Goal: Find specific page/section: Find specific page/section

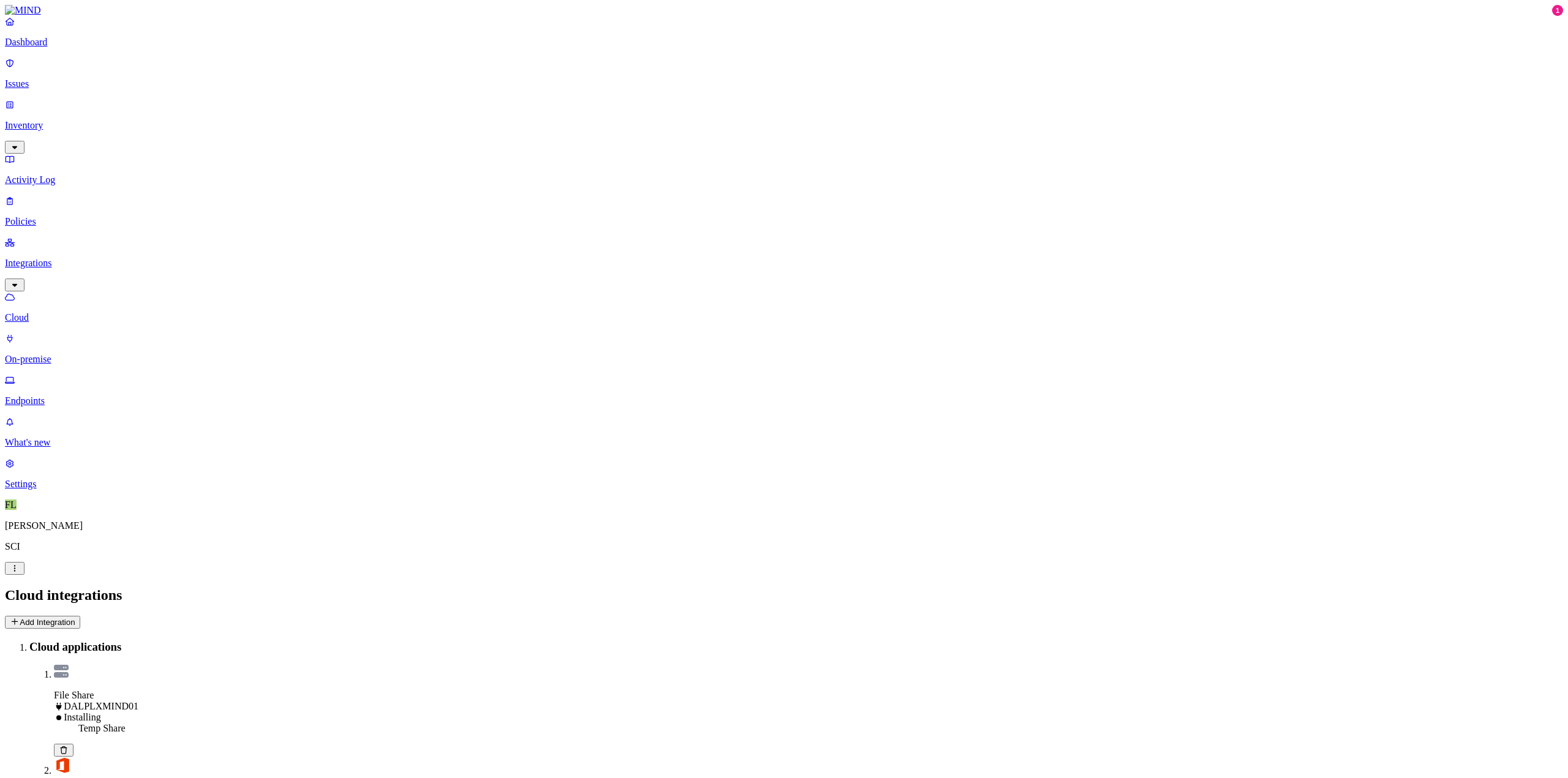
click at [69, 665] on img at bounding box center [61, 672] width 15 height 13
click at [47, 216] on p "Policies" at bounding box center [784, 221] width 1558 height 11
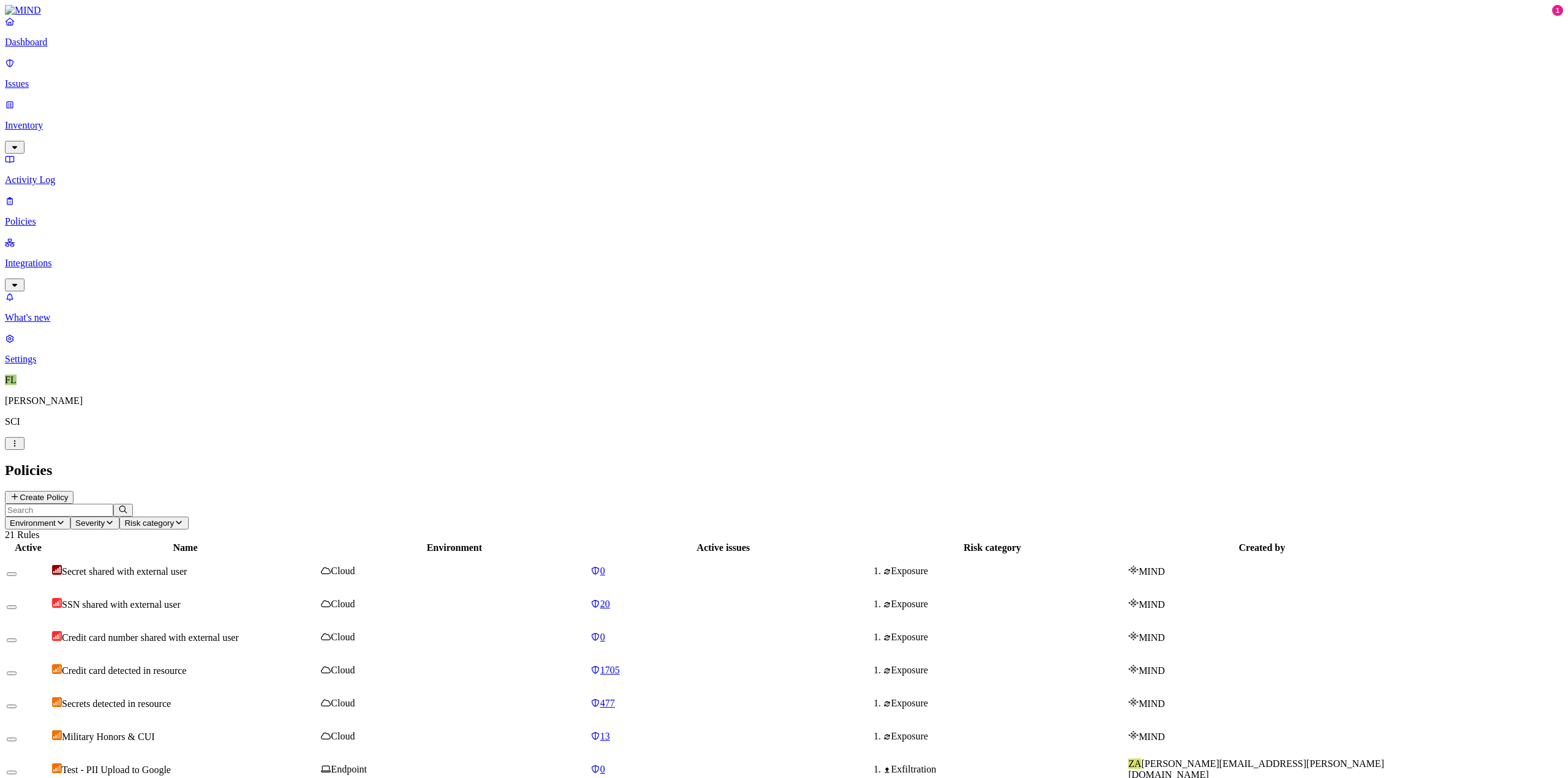
click at [46, 99] on link "Inventory" at bounding box center [784, 126] width 1558 height 53
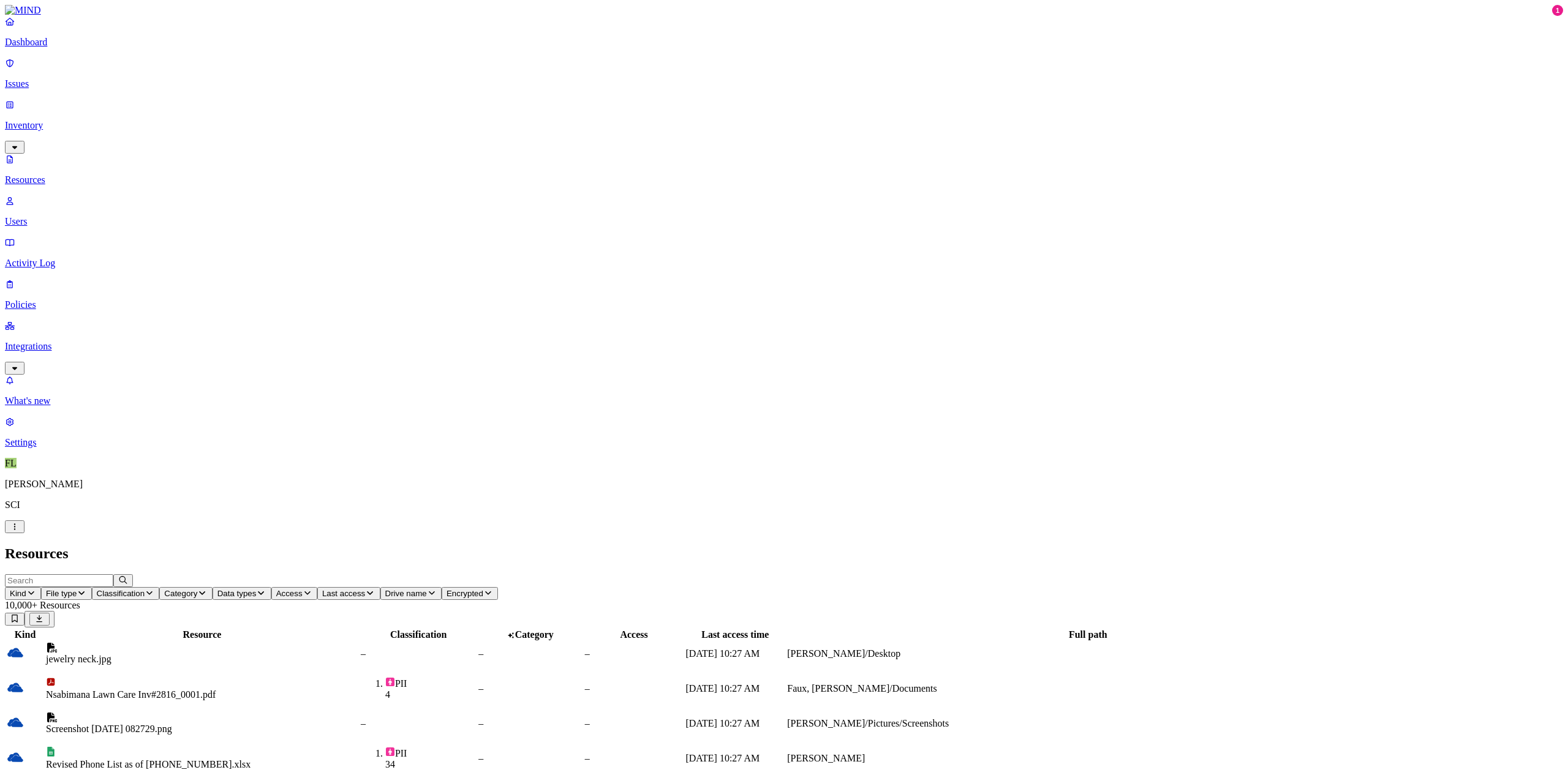
click at [26, 589] on span "Kind" at bounding box center [18, 593] width 17 height 9
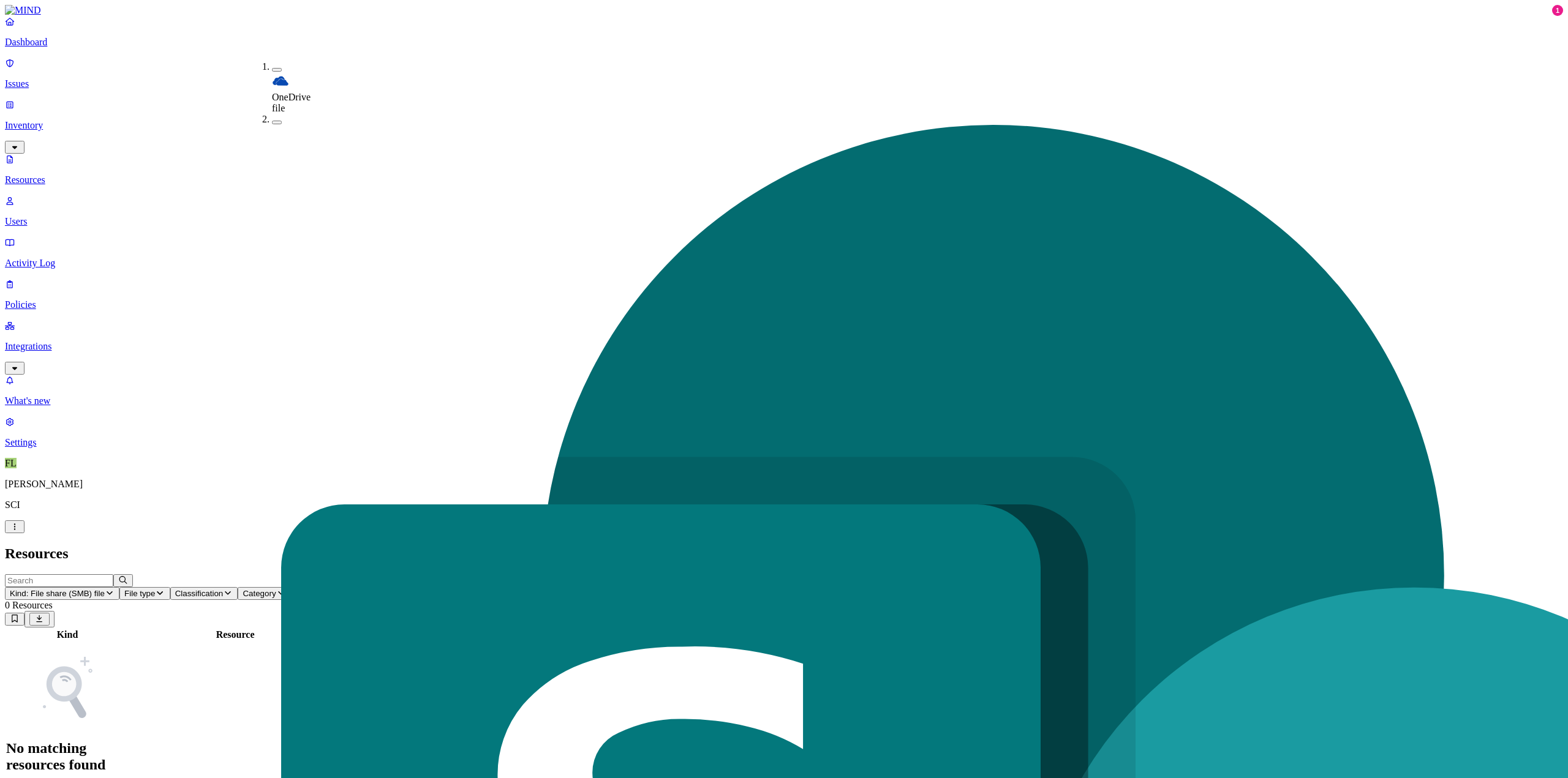
click at [366, 545] on header "Resources" at bounding box center [784, 554] width 1558 height 17
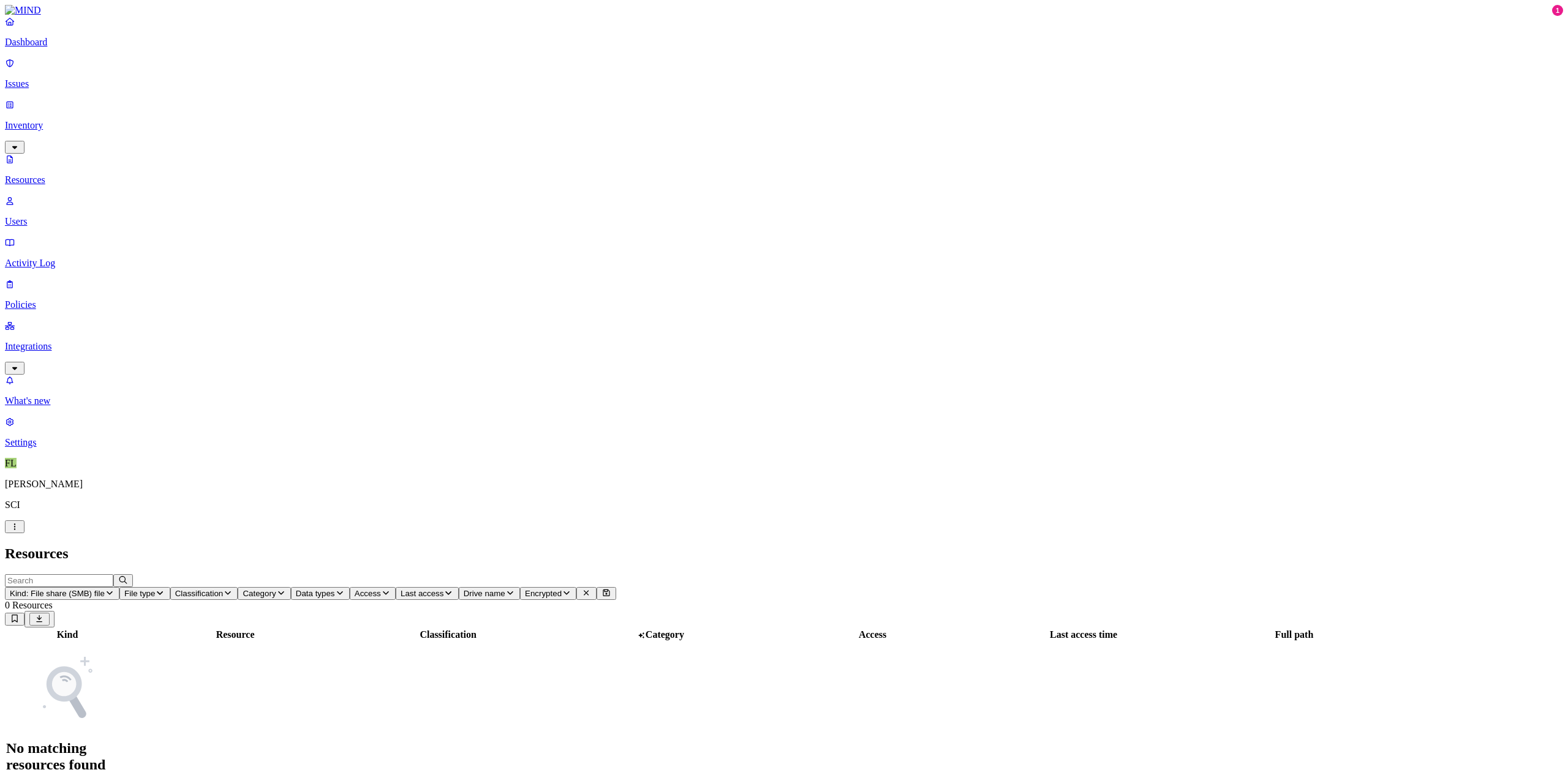
click at [85, 341] on p "Integrations" at bounding box center [784, 346] width 1558 height 11
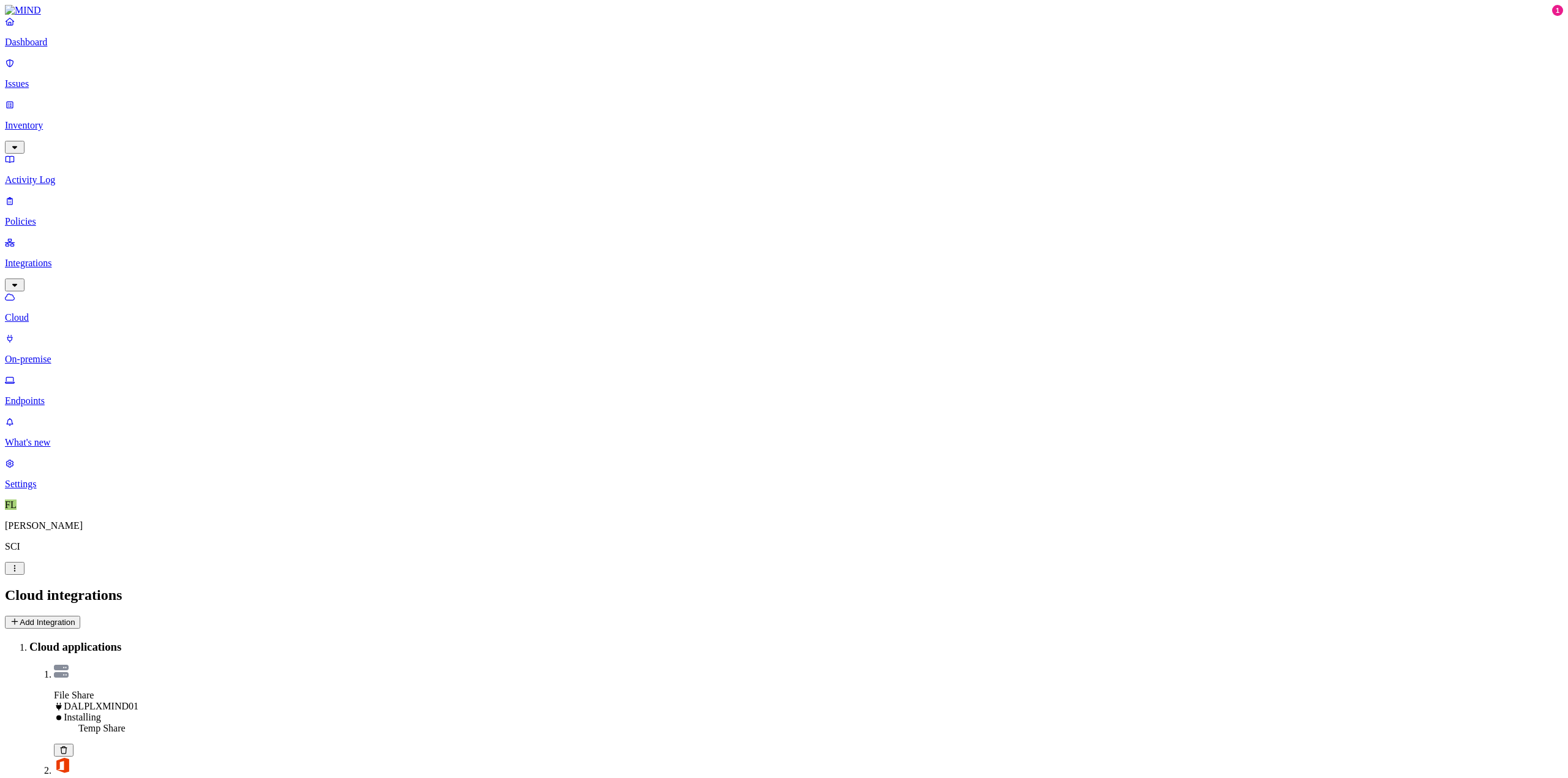
click at [64, 354] on p "On-premise" at bounding box center [784, 359] width 1558 height 11
click at [58, 312] on p "Cloud" at bounding box center [784, 317] width 1558 height 11
click at [52, 120] on p "Inventory" at bounding box center [784, 125] width 1558 height 11
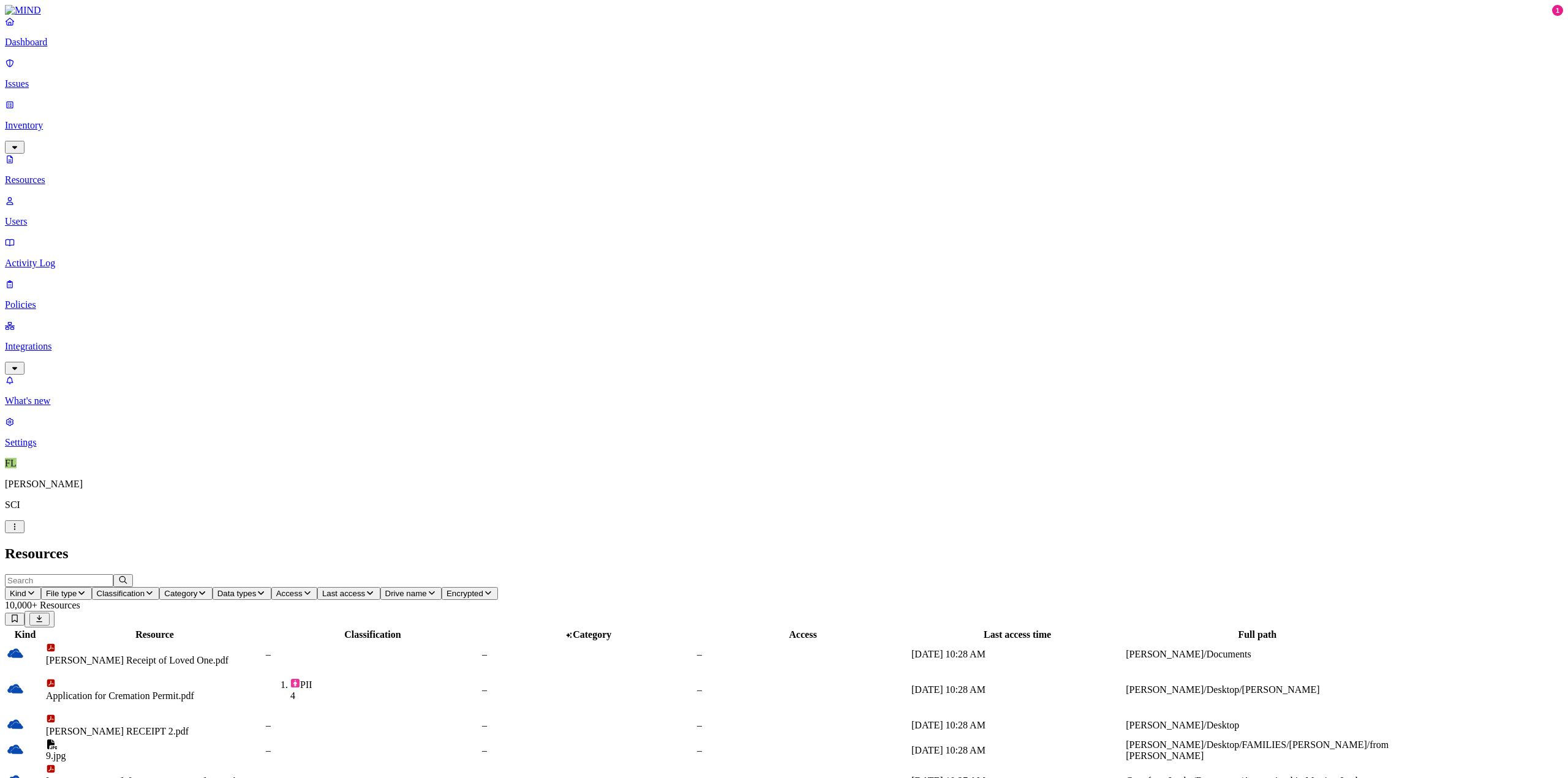
click at [36, 589] on icon "button" at bounding box center [31, 593] width 10 height 8
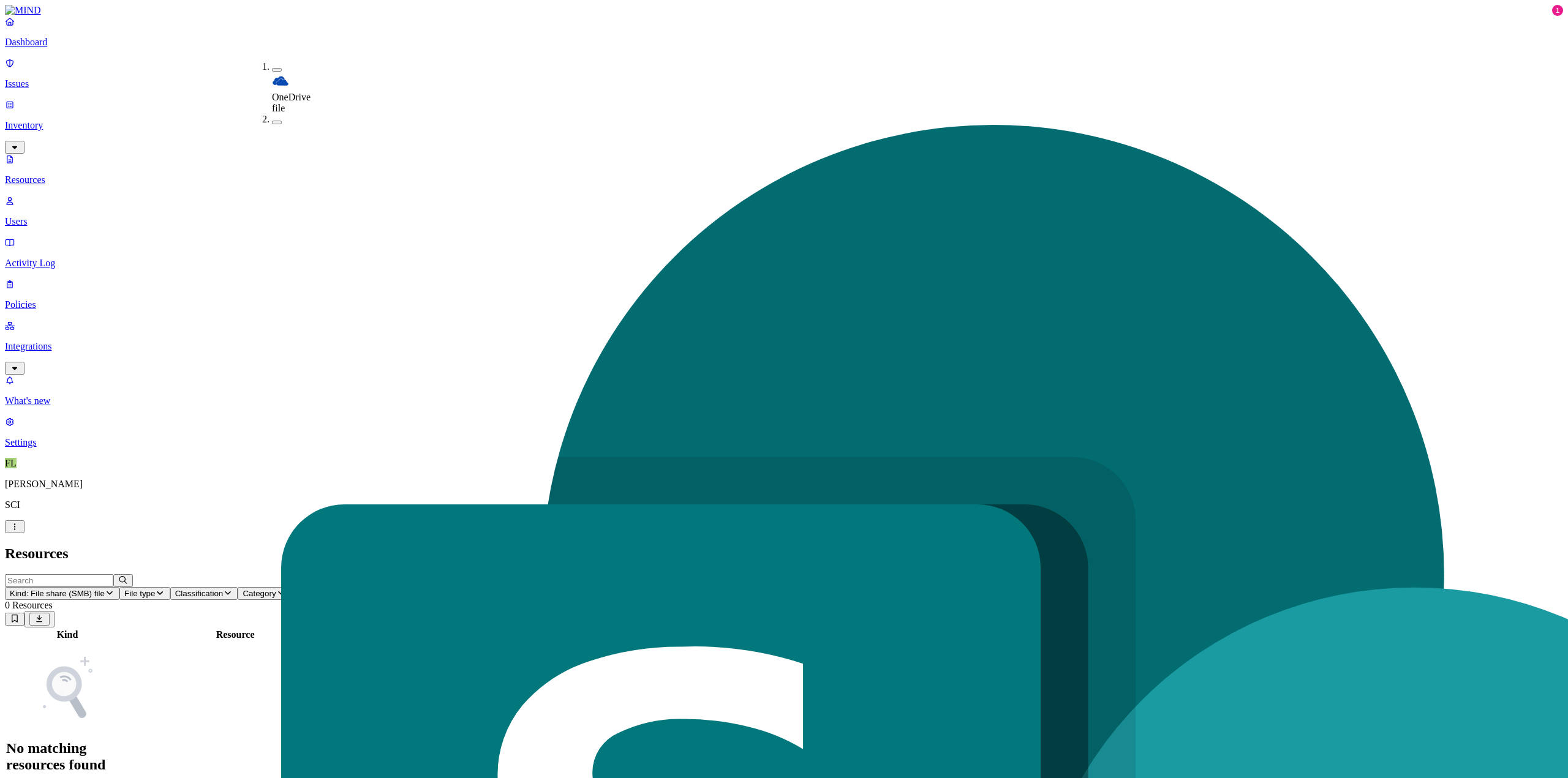
click at [463, 627] on div "Kind Resource Classification Category Access Last access time Full path No matc…" at bounding box center [784, 707] width 1558 height 159
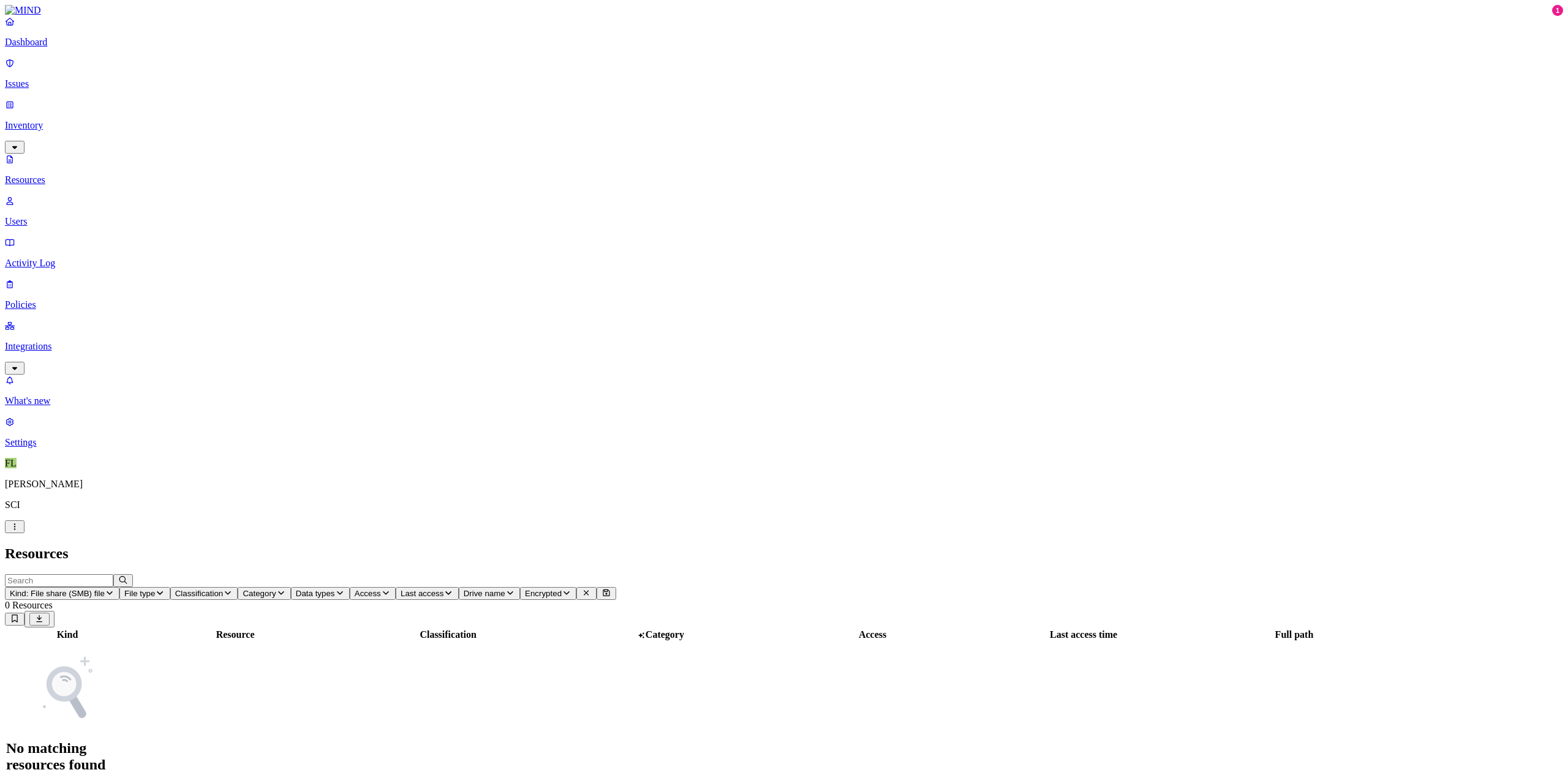
click at [105, 589] on span "Kind: File share (SMB) file" at bounding box center [57, 593] width 95 height 9
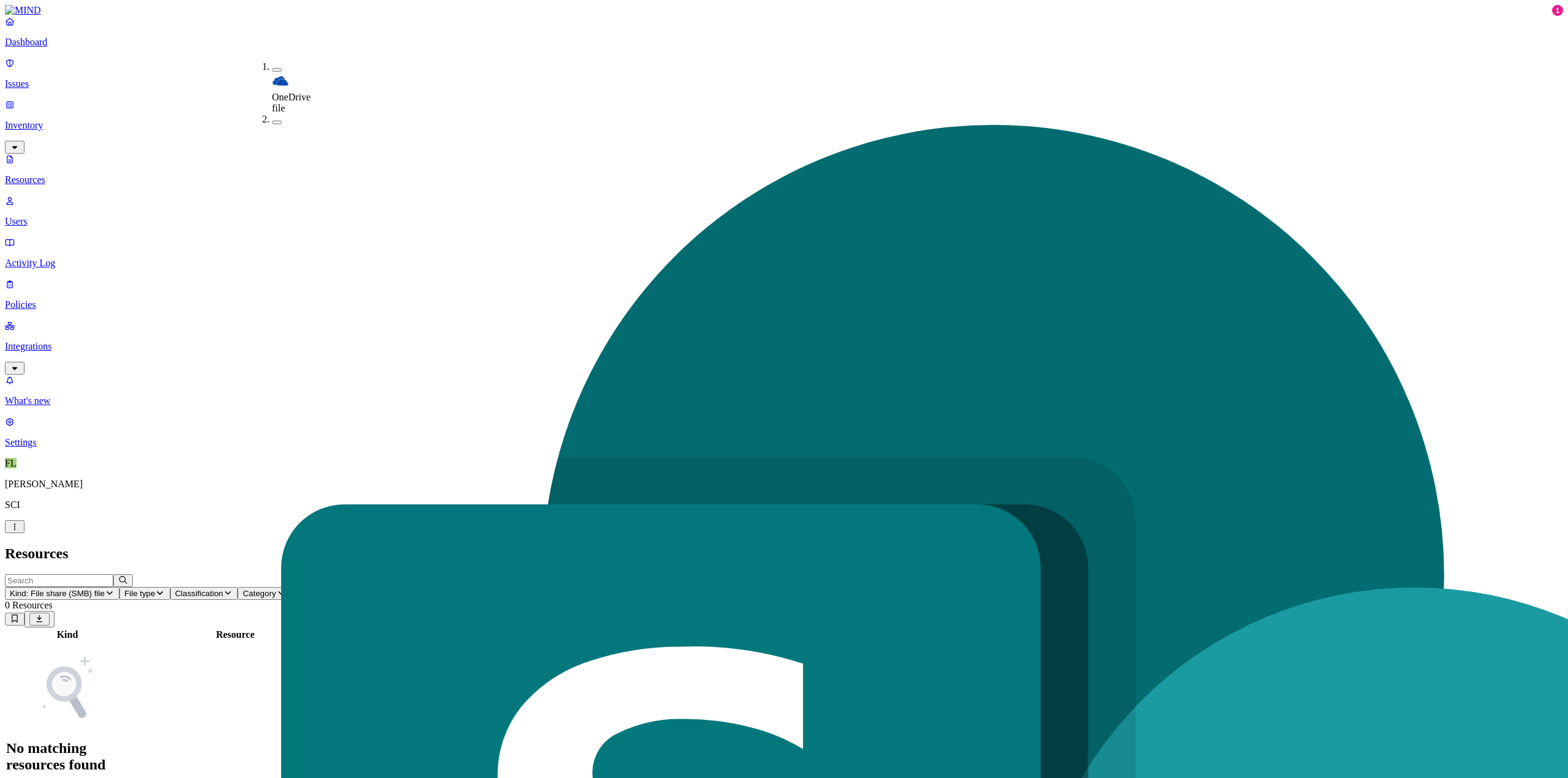
click at [31, 68] on link "Issues" at bounding box center [784, 74] width 1558 height 32
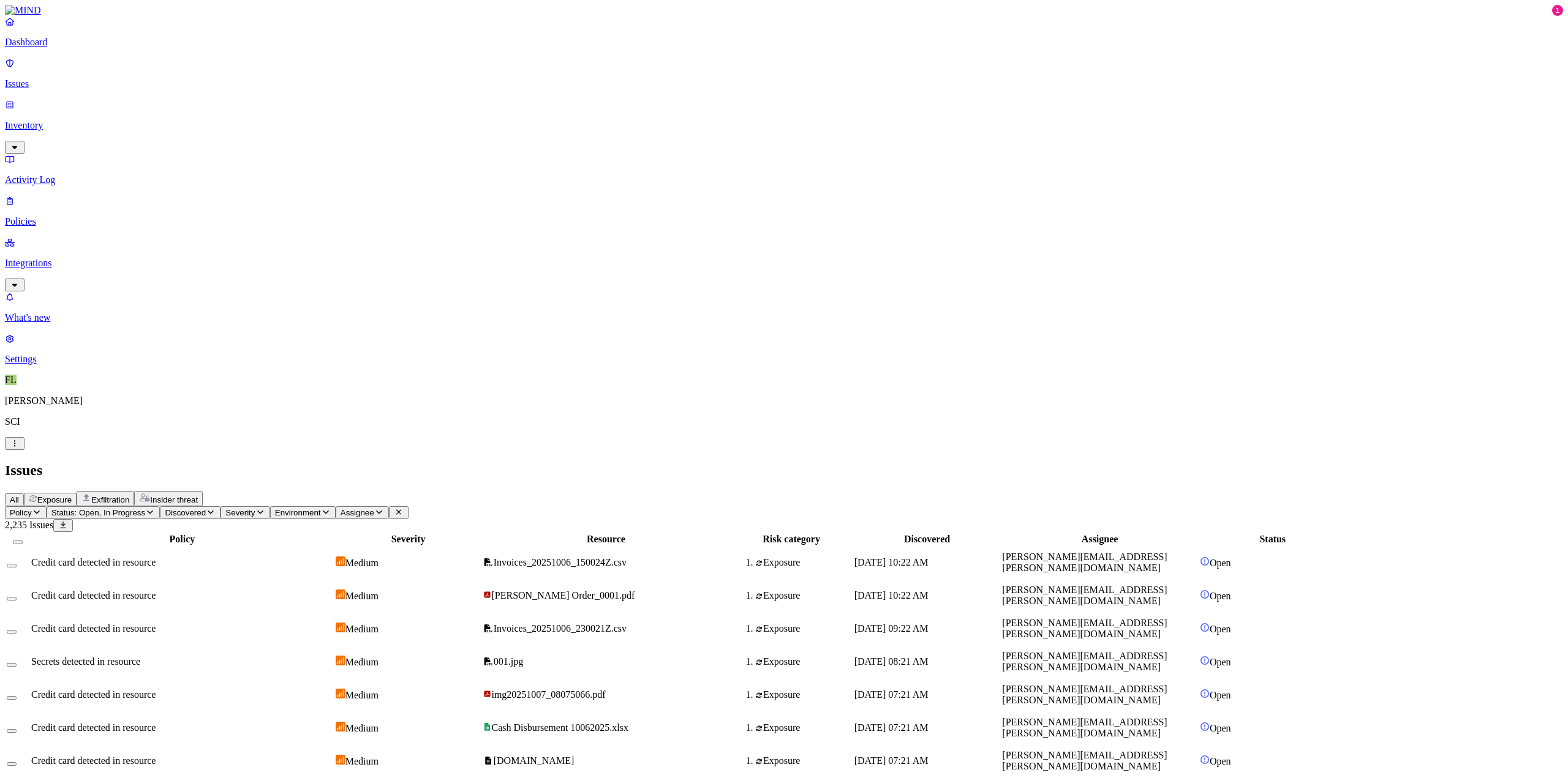
click at [67, 47] on p "Dashboard" at bounding box center [784, 42] width 1558 height 11
